Goal: Navigation & Orientation: Find specific page/section

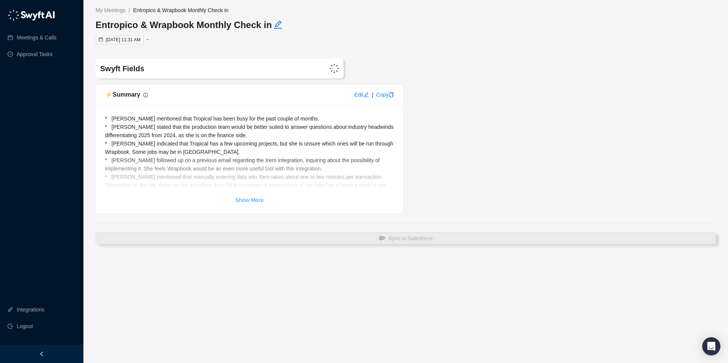
click at [258, 199] on strong "Show More" at bounding box center [250, 200] width 28 height 6
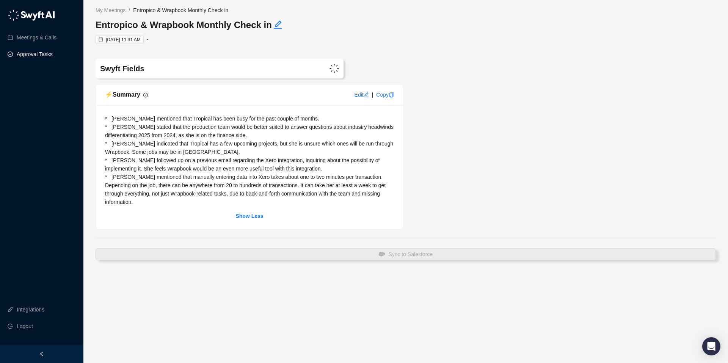
click at [39, 55] on link "Approval Tasks" at bounding box center [35, 54] width 36 height 15
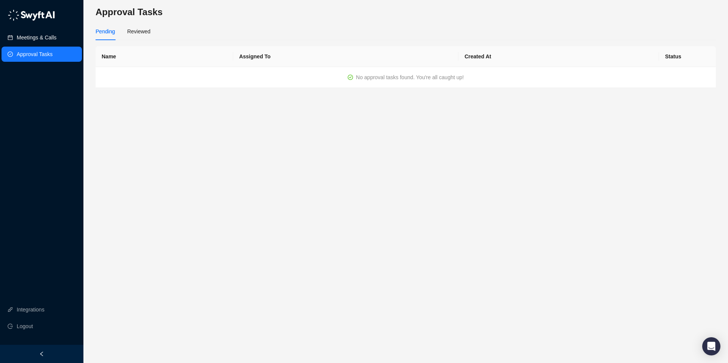
click at [35, 36] on link "Meetings & Calls" at bounding box center [37, 37] width 40 height 15
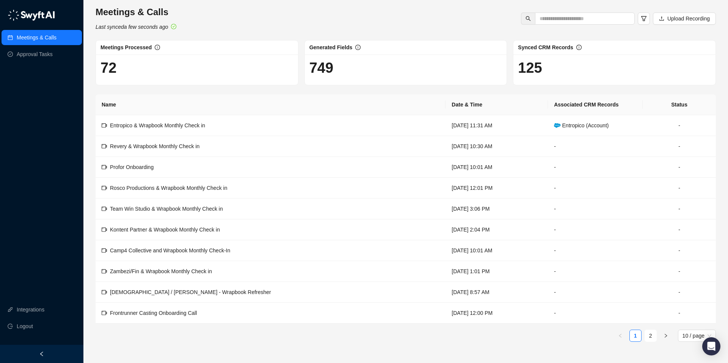
click at [112, 72] on h1 "72" at bounding box center [197, 67] width 193 height 17
